Goal: Obtain resource: Download file/media

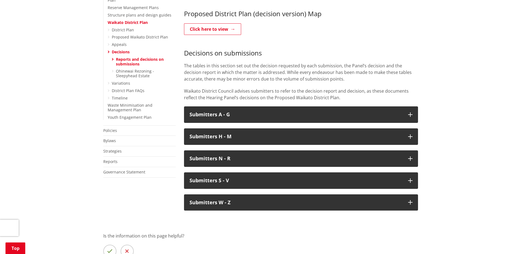
scroll to position [275, 0]
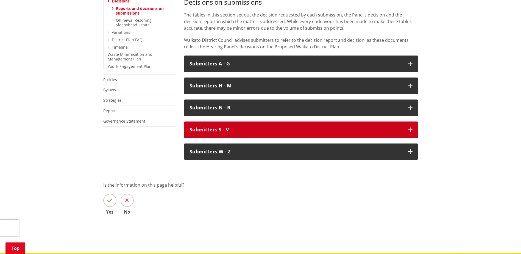
click at [255, 127] on h3 "Submitters S - V" at bounding box center [295, 129] width 213 height 5
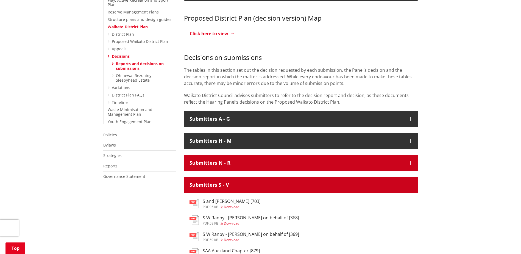
scroll to position [220, 0]
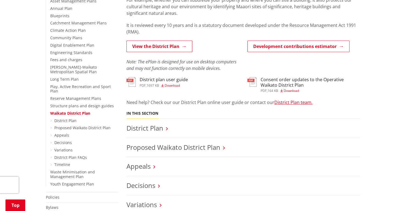
scroll to position [165, 0]
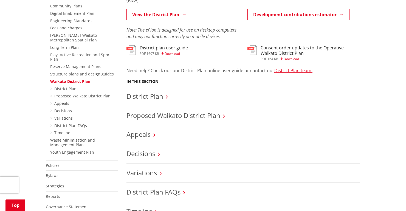
click at [292, 58] on span "Download" at bounding box center [291, 59] width 15 height 5
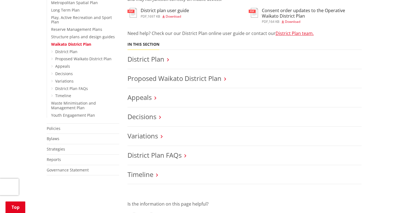
scroll to position [192, 0]
